Goal: Task Accomplishment & Management: Complete application form

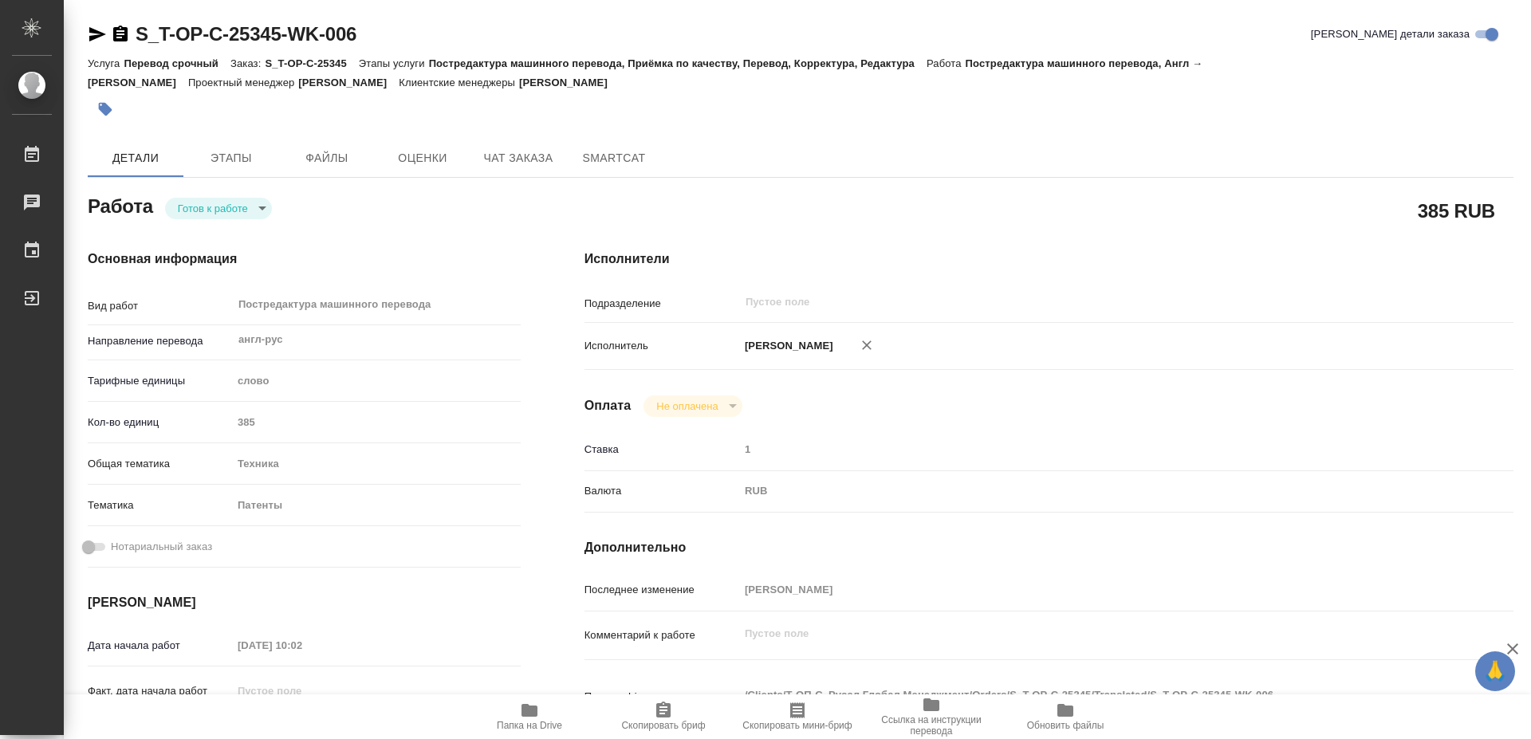
type textarea "x"
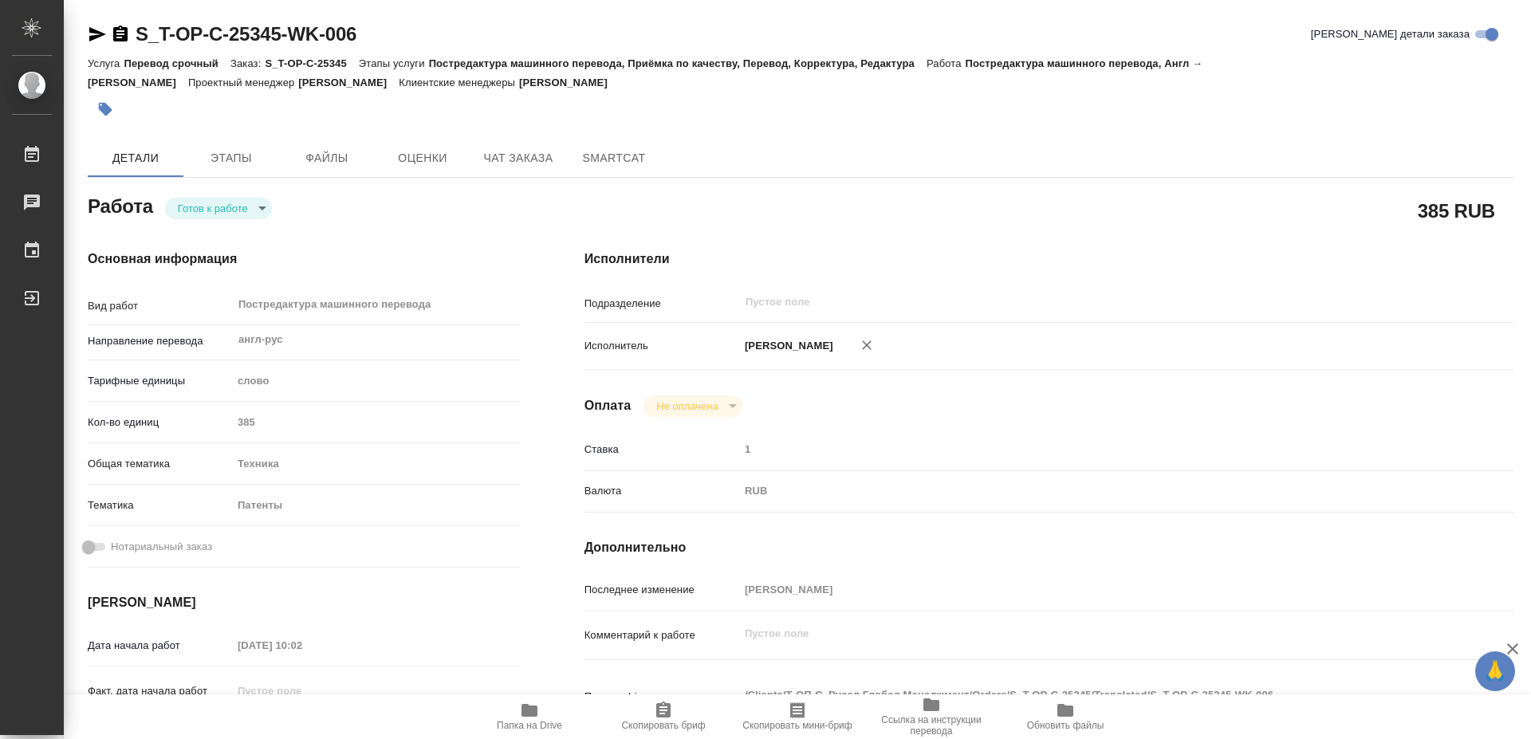
type textarea "x"
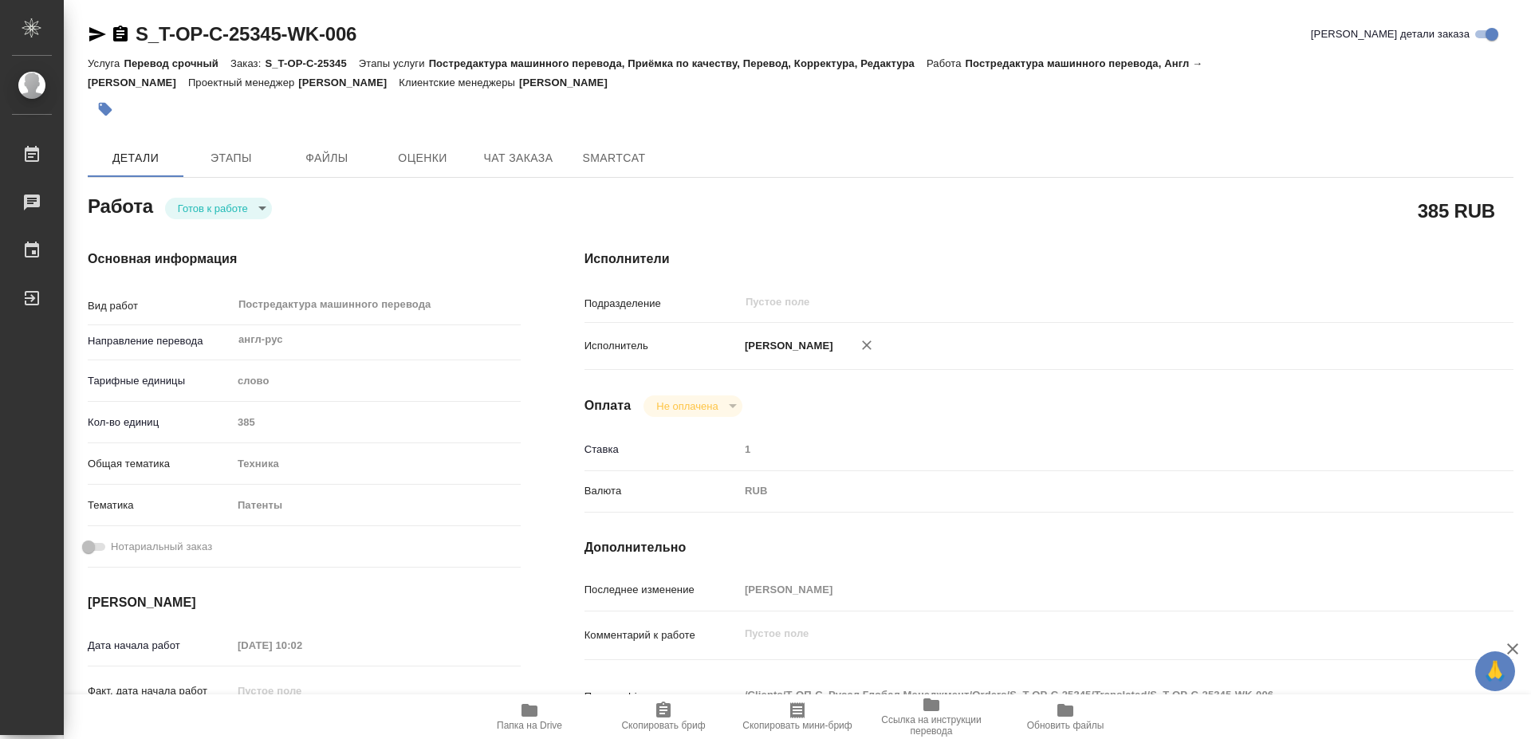
type textarea "x"
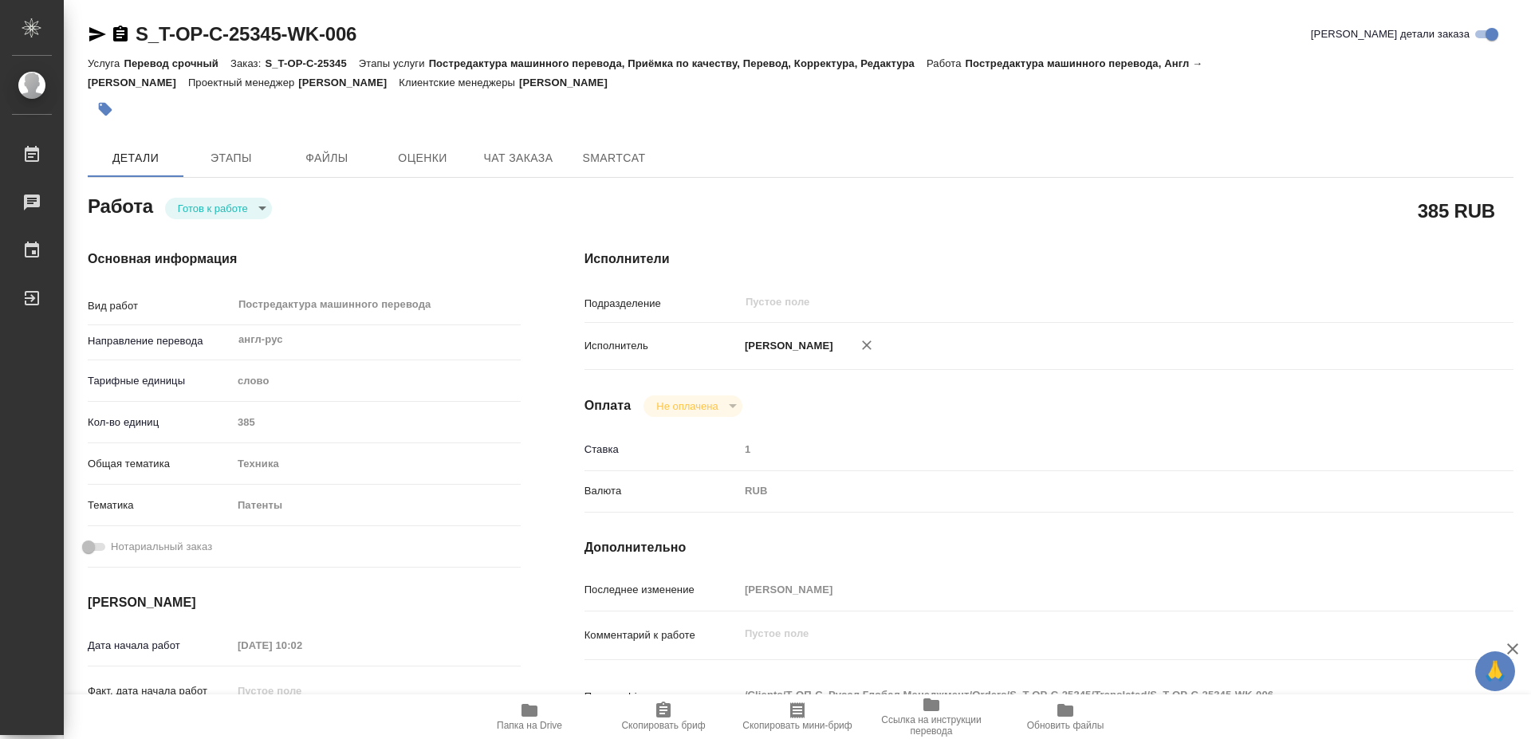
click at [538, 710] on icon "button" at bounding box center [529, 710] width 19 height 19
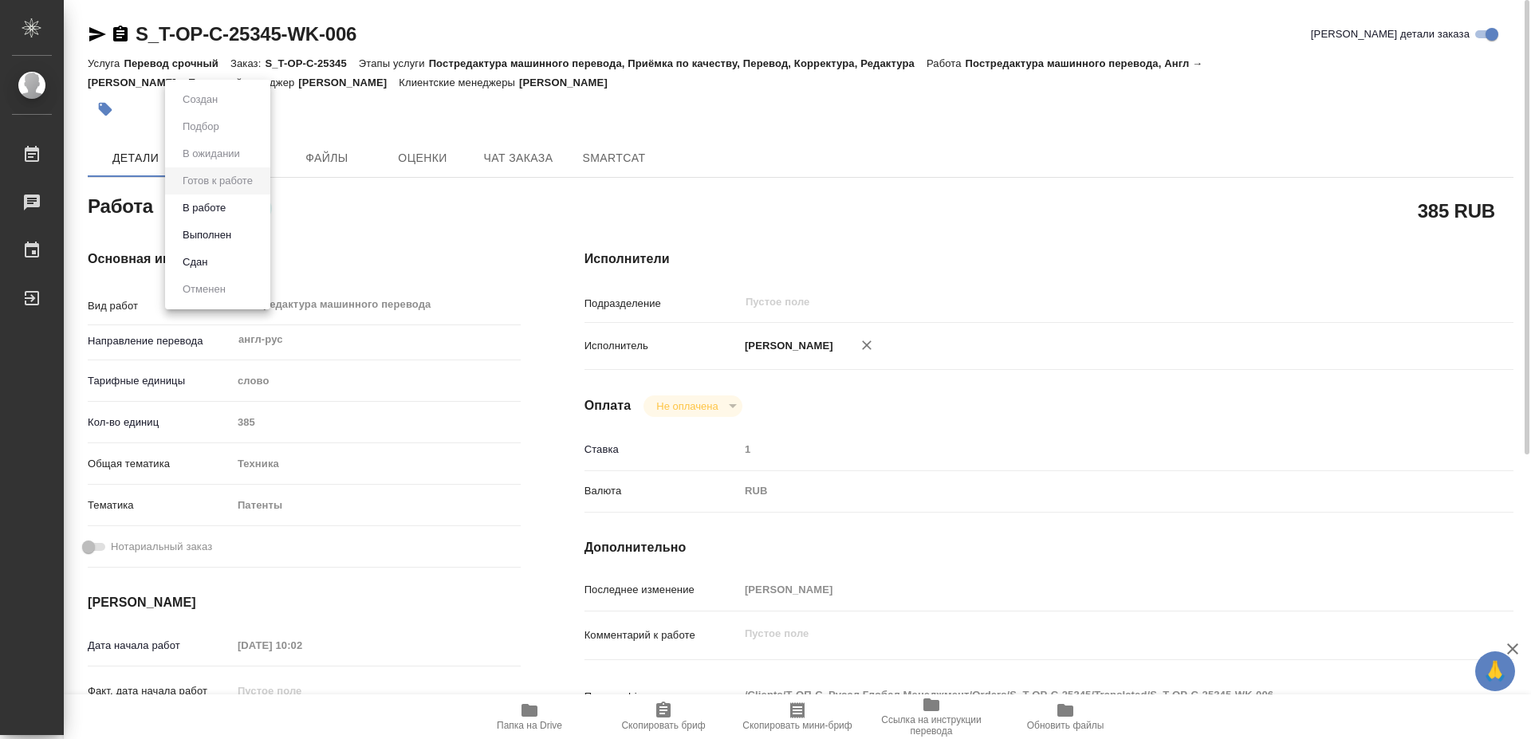
click at [216, 213] on body "🙏 .cls-1 fill:#fff; AWATERA Mayorov Anton Работы 0 Чаты График Выйти S_T-OP-C-2…" at bounding box center [765, 369] width 1531 height 739
click at [219, 238] on button "Выполнен" at bounding box center [207, 235] width 58 height 18
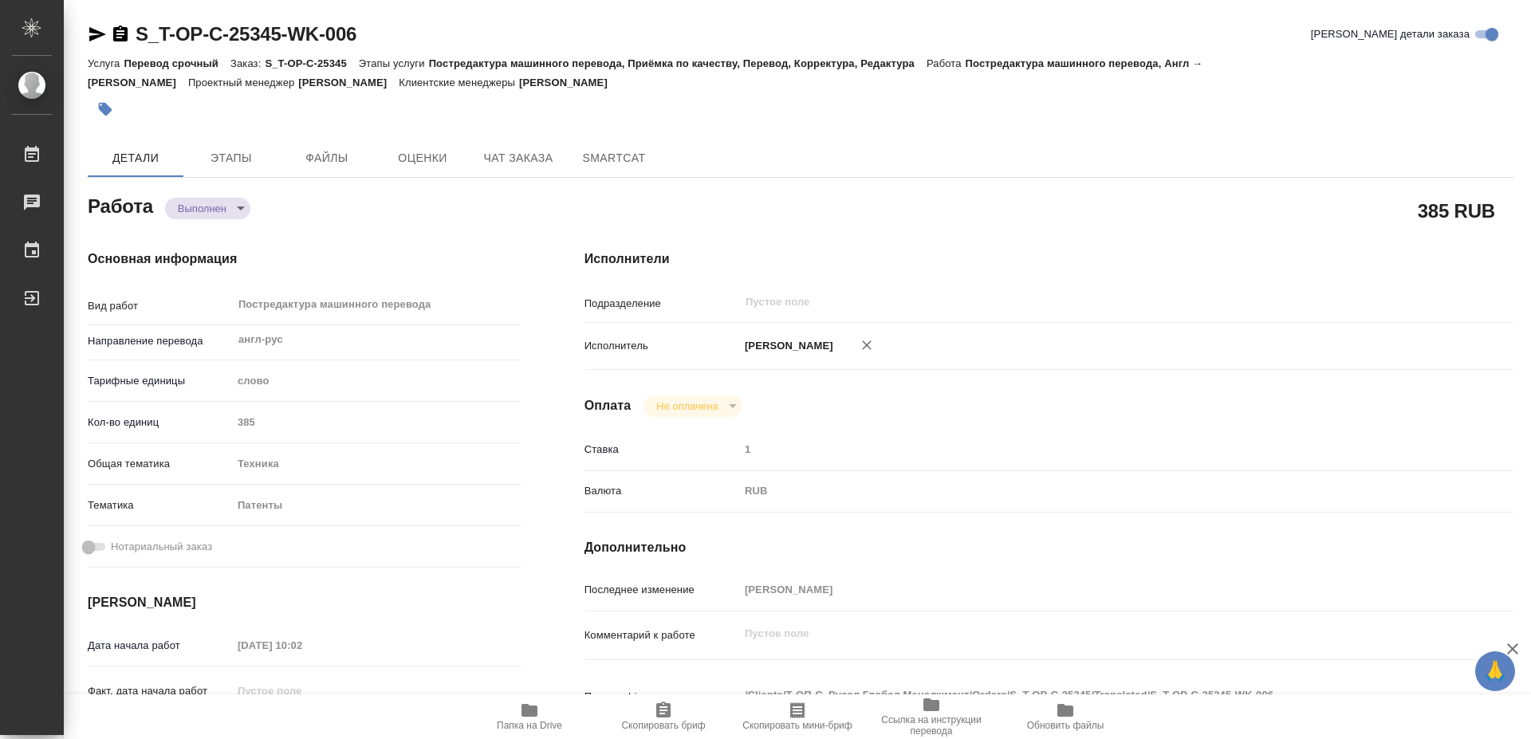
type textarea "x"
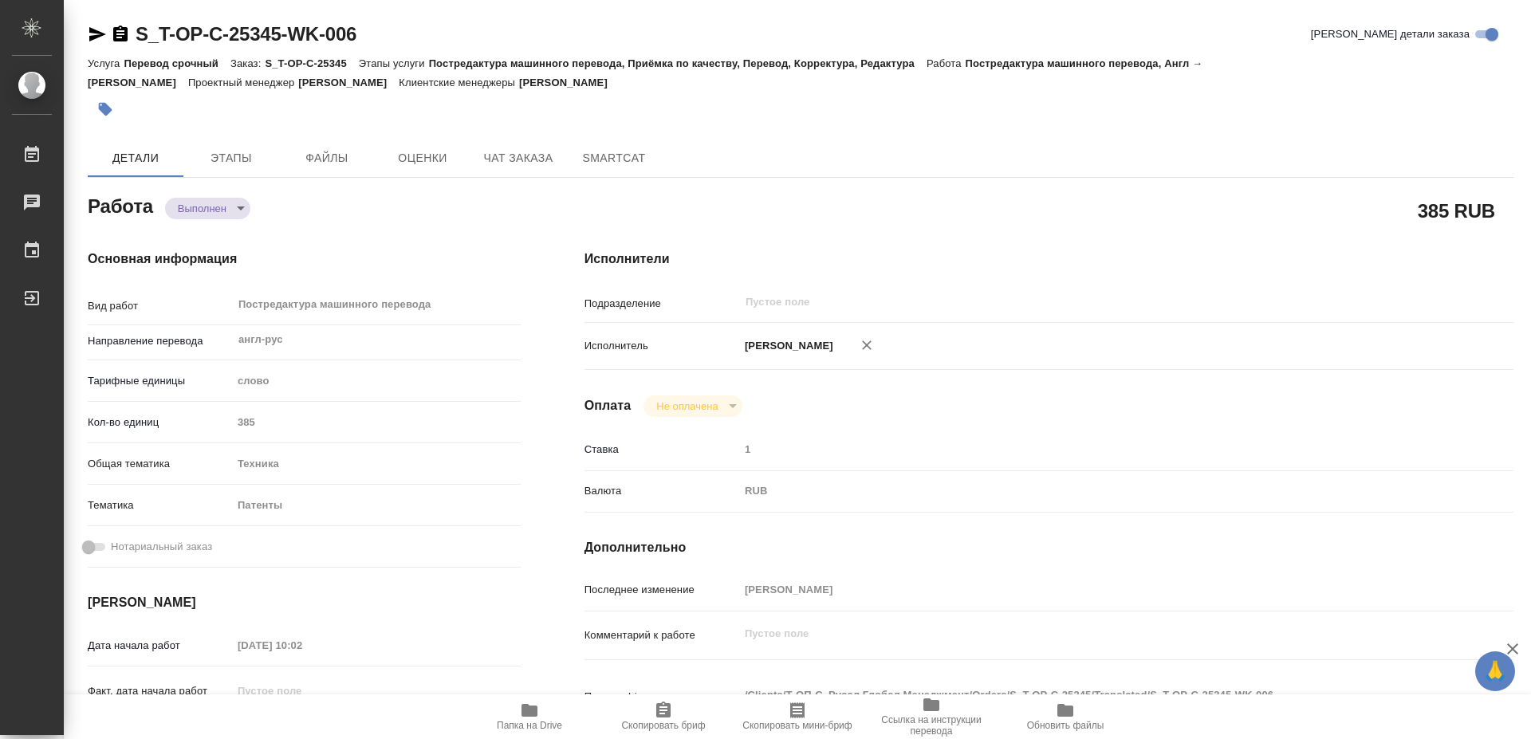
type textarea "x"
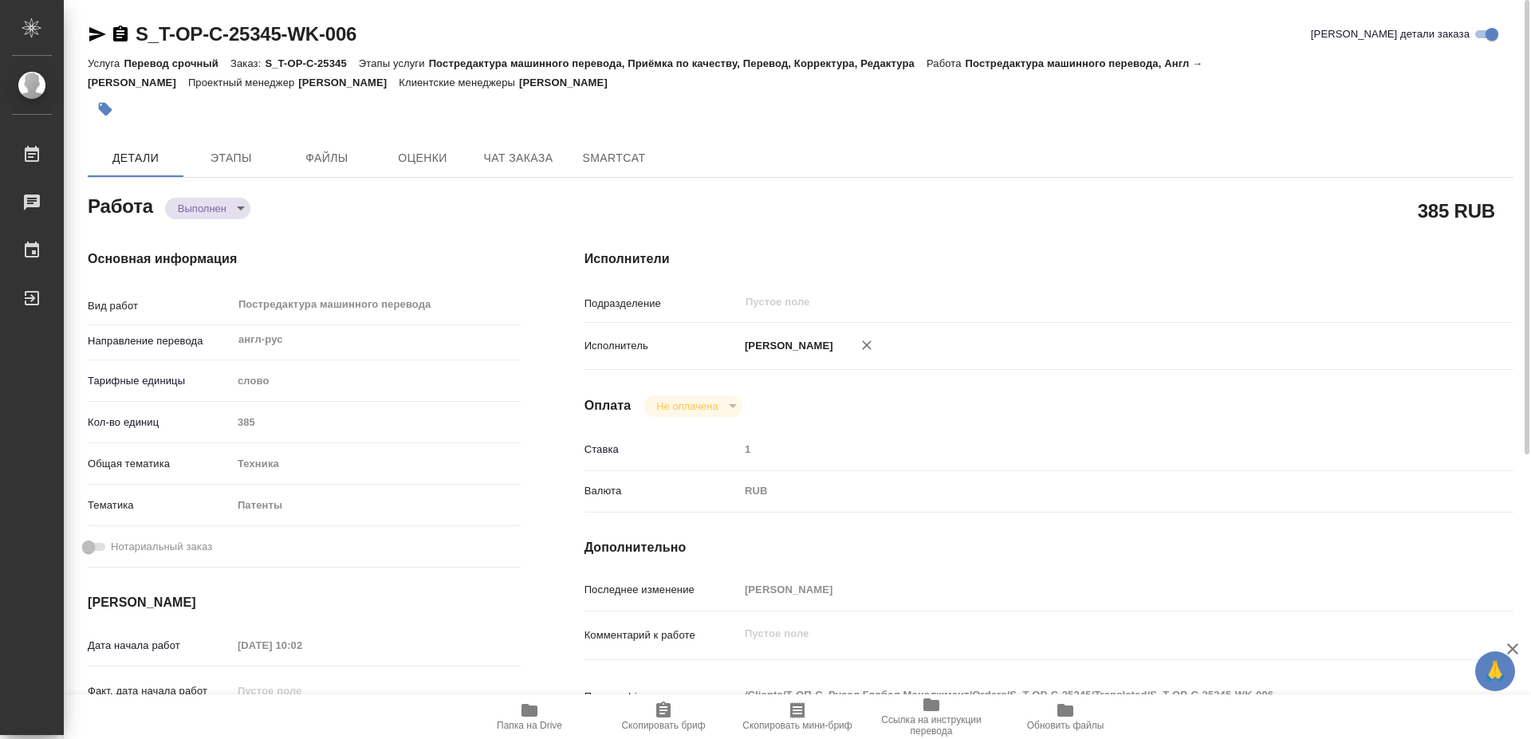
type textarea "x"
